Goal: Task Accomplishment & Management: Manage account settings

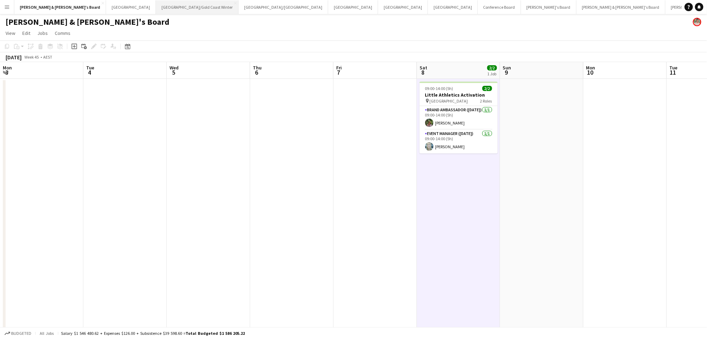
scroll to position [0, 217]
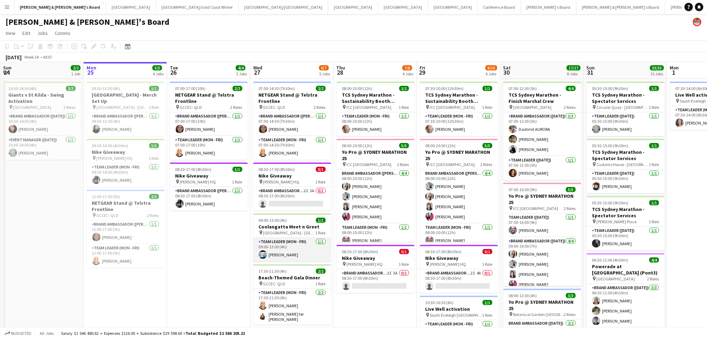
click at [285, 252] on app-card-role "Team Leader (Mon - Fri) 1/1 09:00-13:00 (4h) Robert Pigdon" at bounding box center [292, 250] width 78 height 24
